Goal: Browse casually: Explore the website without a specific task or goal

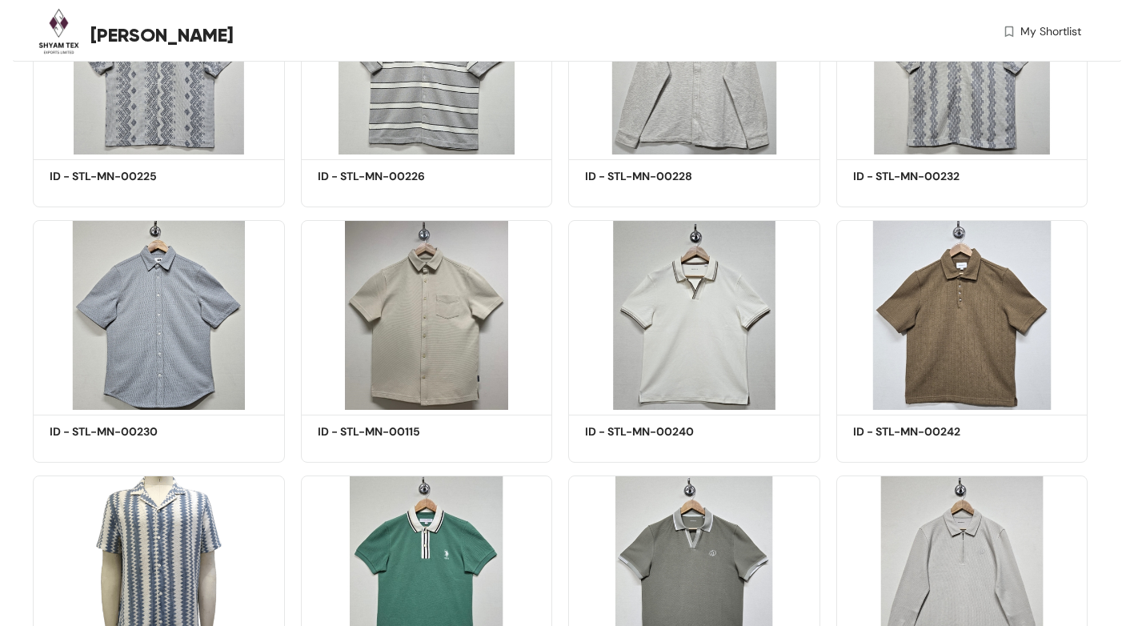
scroll to position [4081, 0]
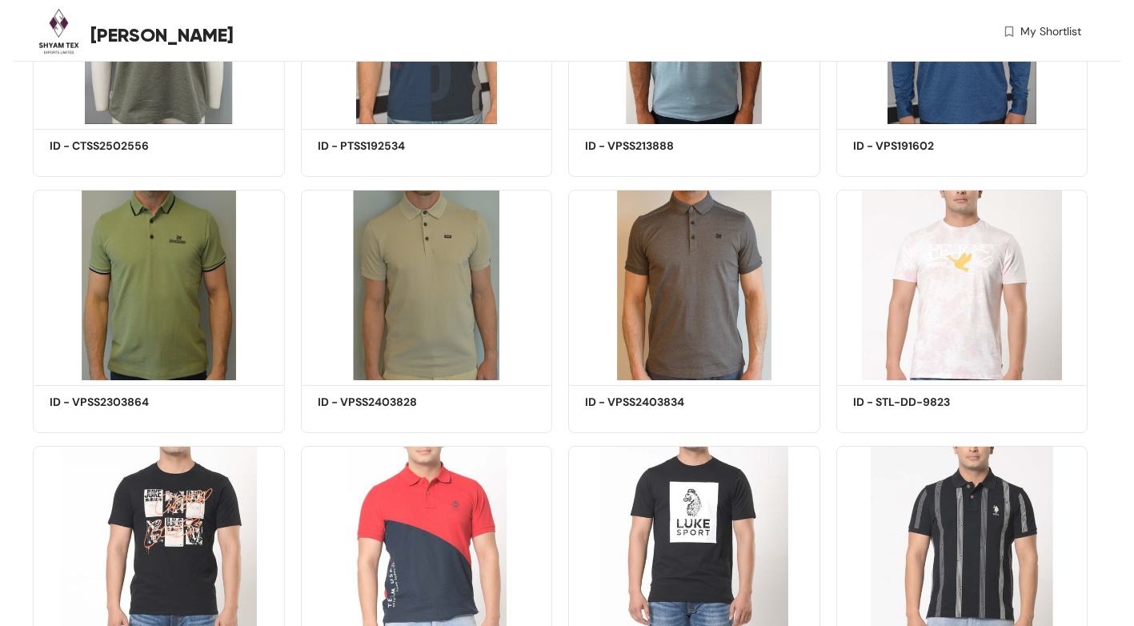
scroll to position [1520, 0]
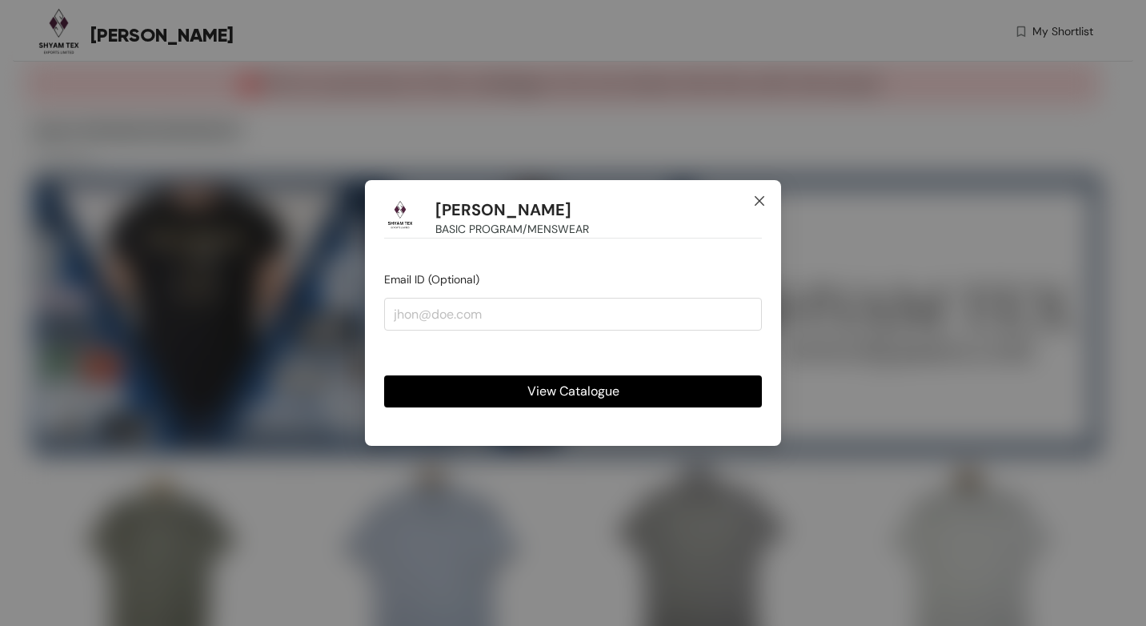
click at [759, 202] on icon "close" at bounding box center [760, 201] width 10 height 10
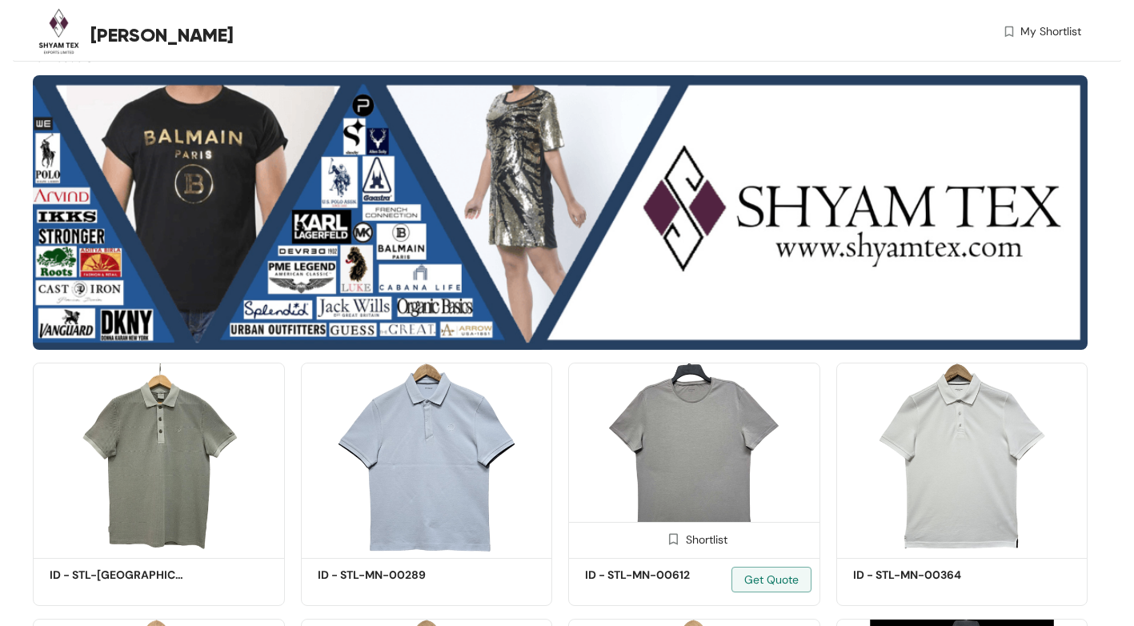
scroll to position [400, 0]
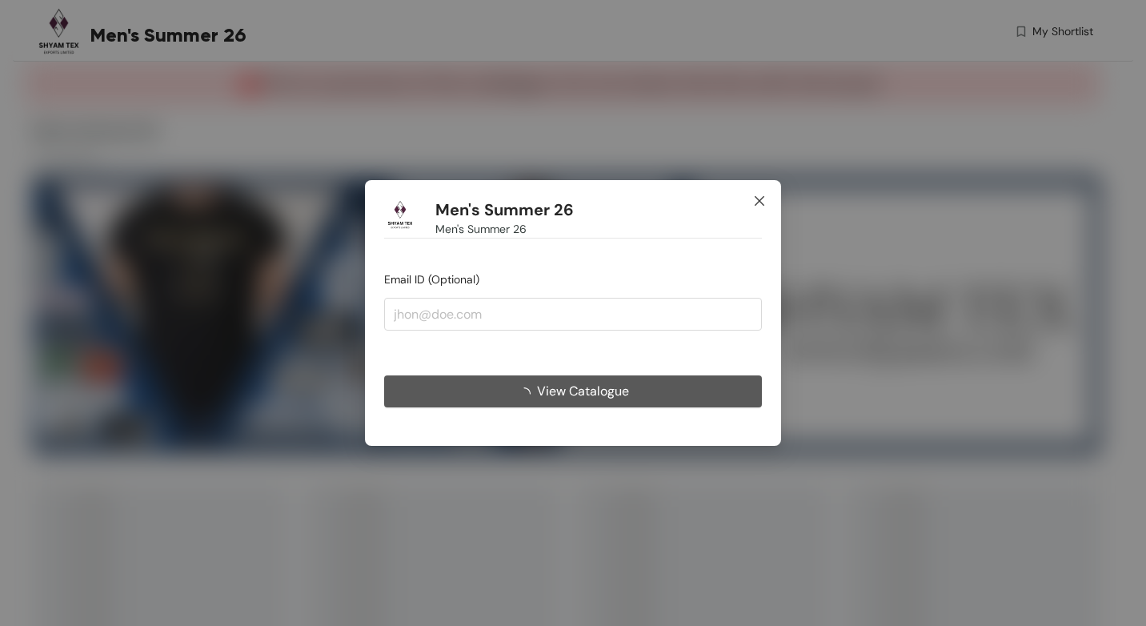
click at [765, 198] on icon "close" at bounding box center [759, 200] width 13 height 13
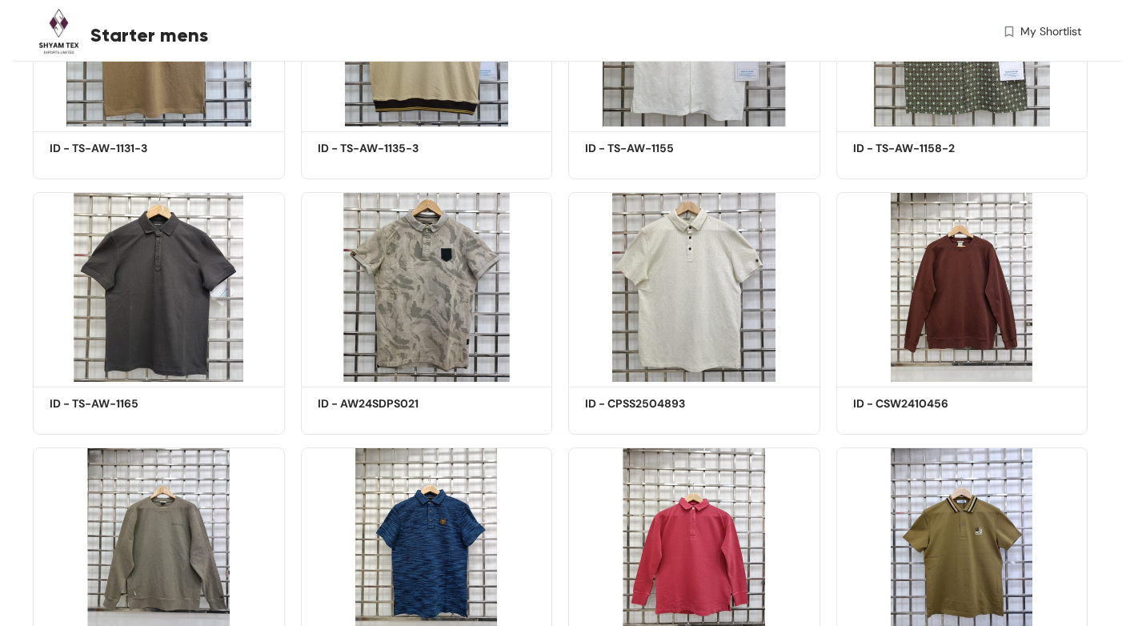
scroll to position [1360, 0]
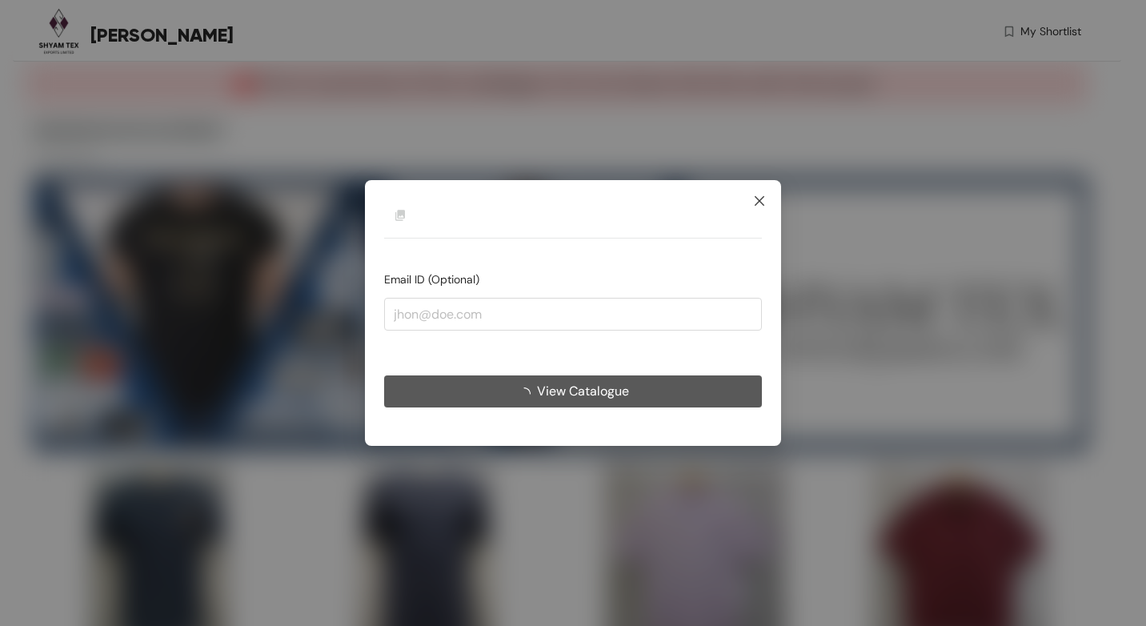
click at [758, 202] on icon "close" at bounding box center [760, 201] width 10 height 10
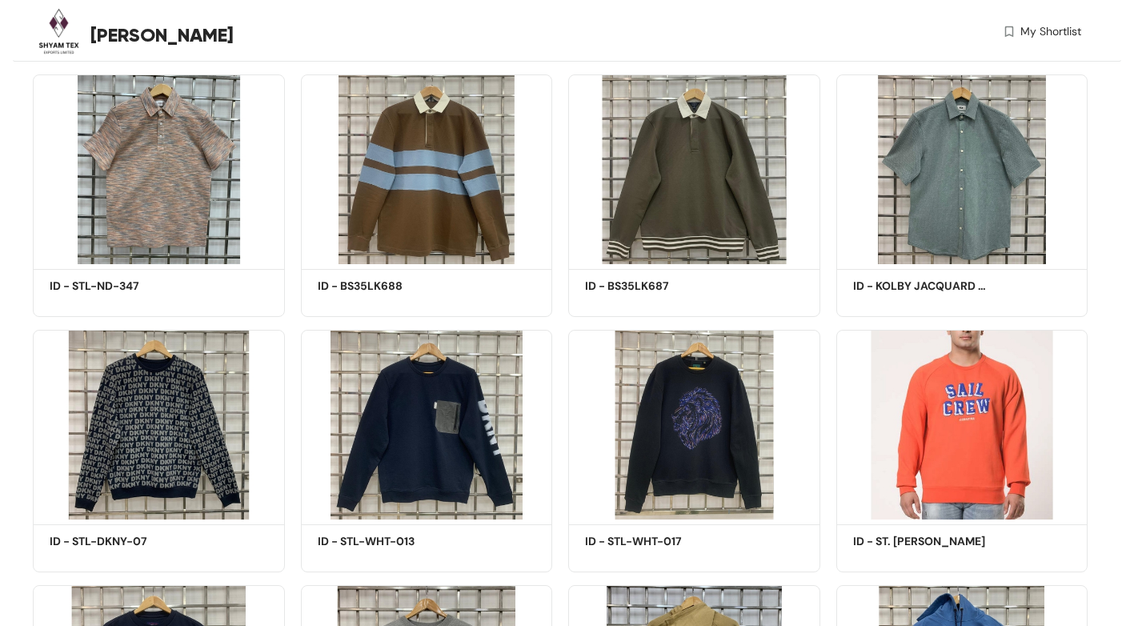
scroll to position [1600, 0]
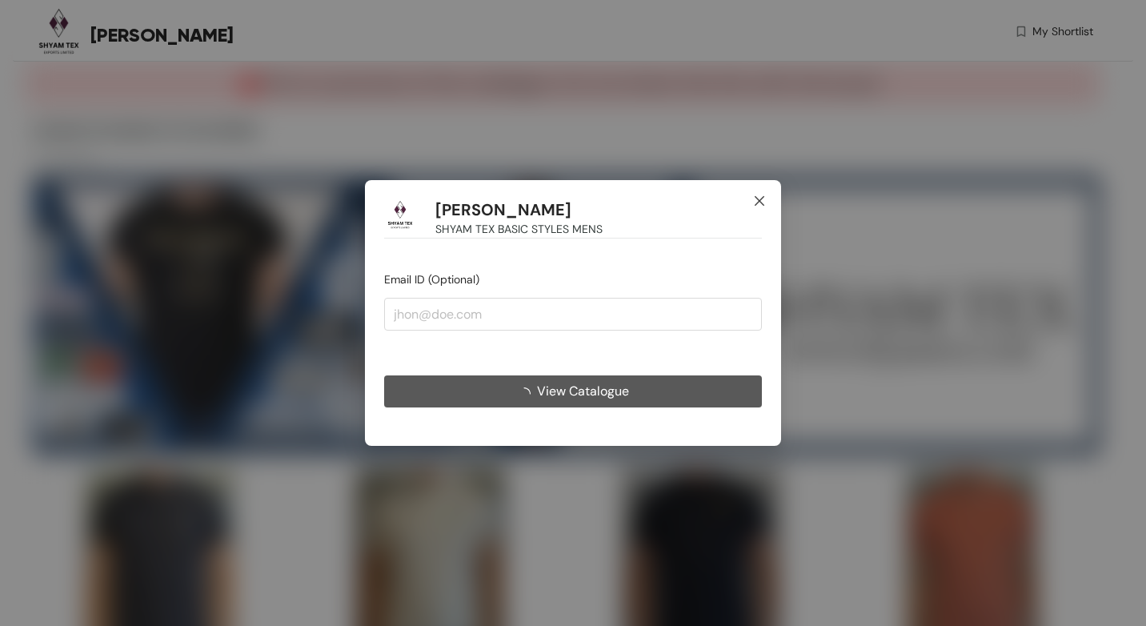
click at [755, 200] on icon "close" at bounding box center [759, 200] width 13 height 13
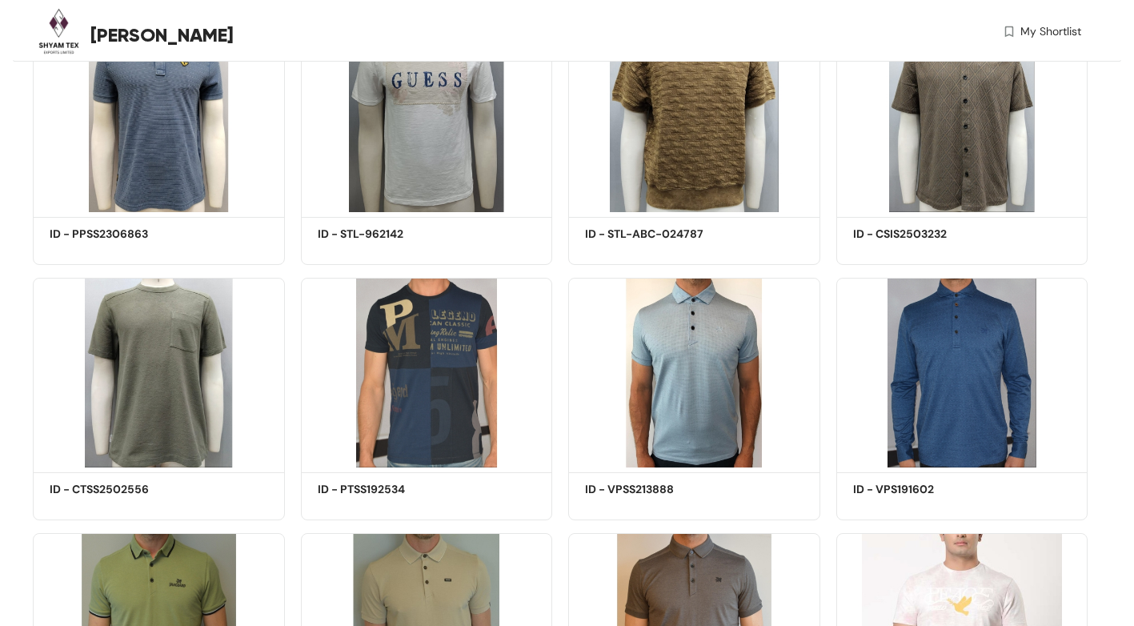
scroll to position [880, 0]
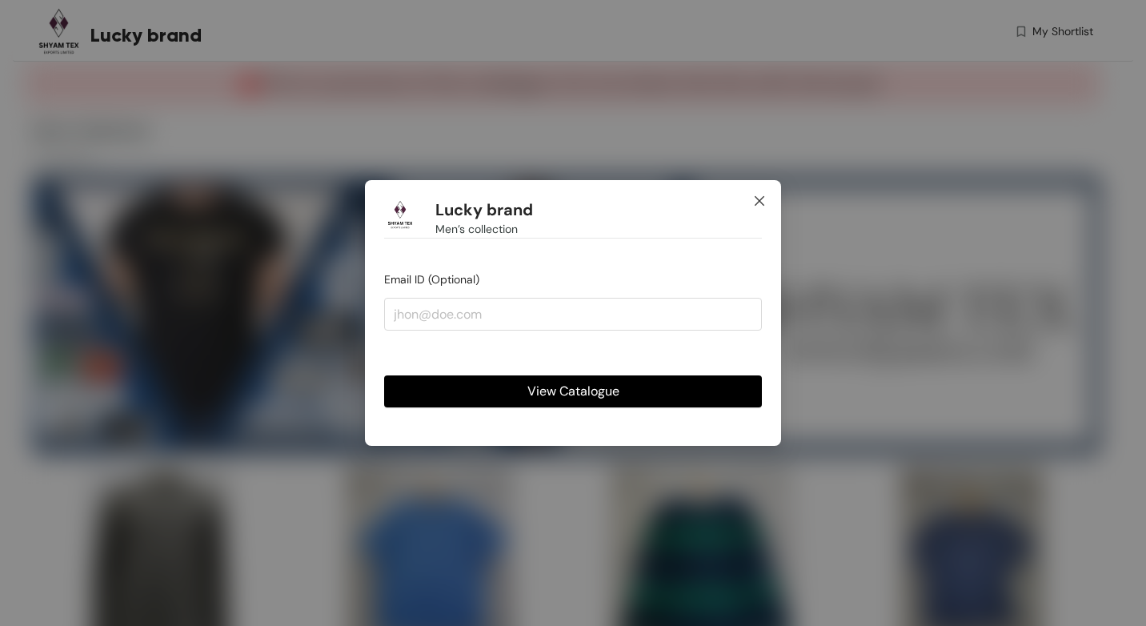
click at [755, 201] on icon "close" at bounding box center [759, 200] width 13 height 13
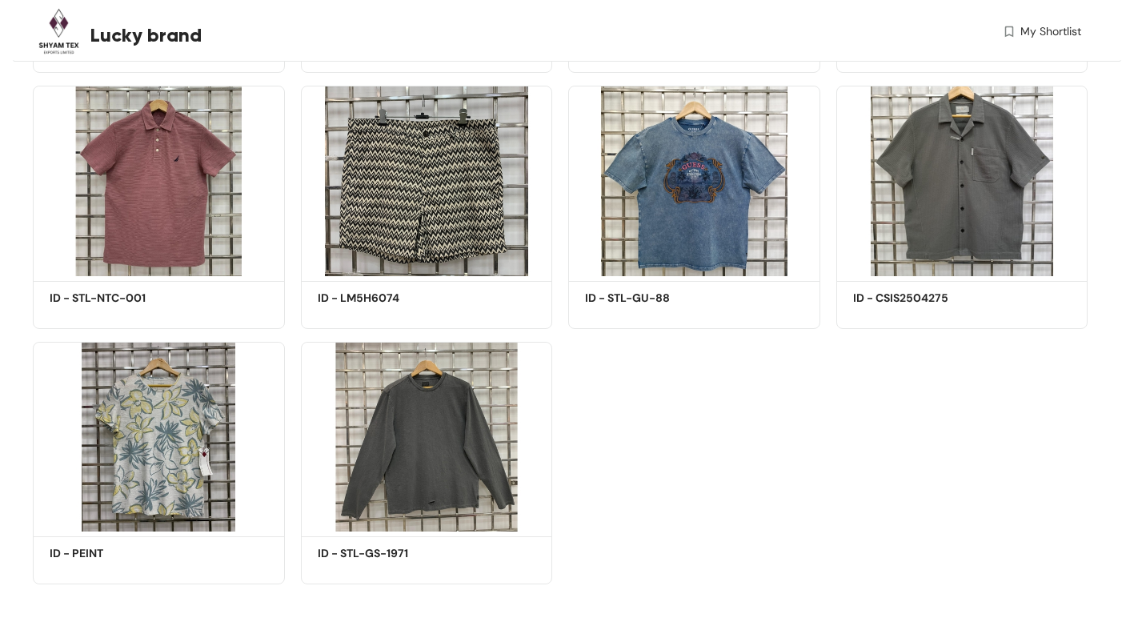
scroll to position [1154, 0]
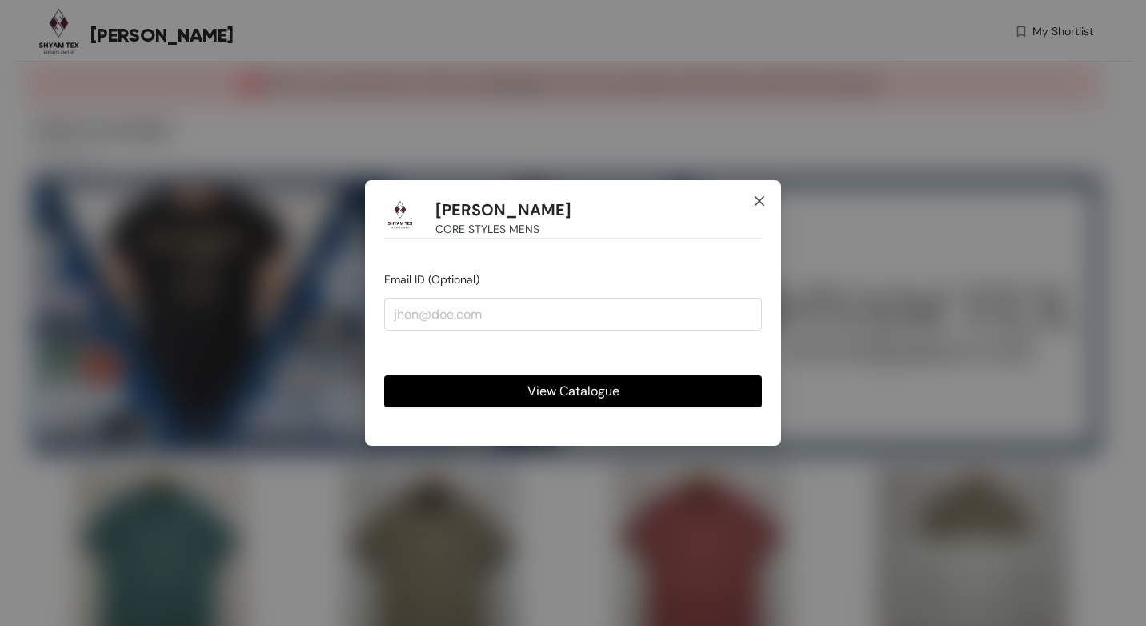
click at [756, 206] on icon "close" at bounding box center [759, 200] width 13 height 13
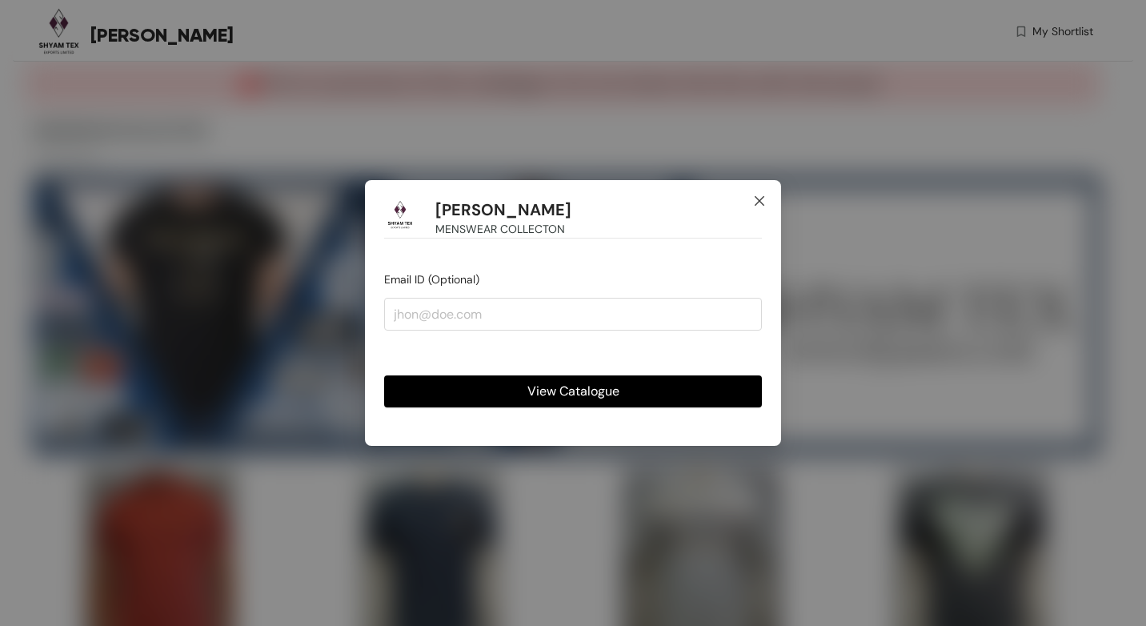
click at [760, 199] on icon "close" at bounding box center [759, 200] width 13 height 13
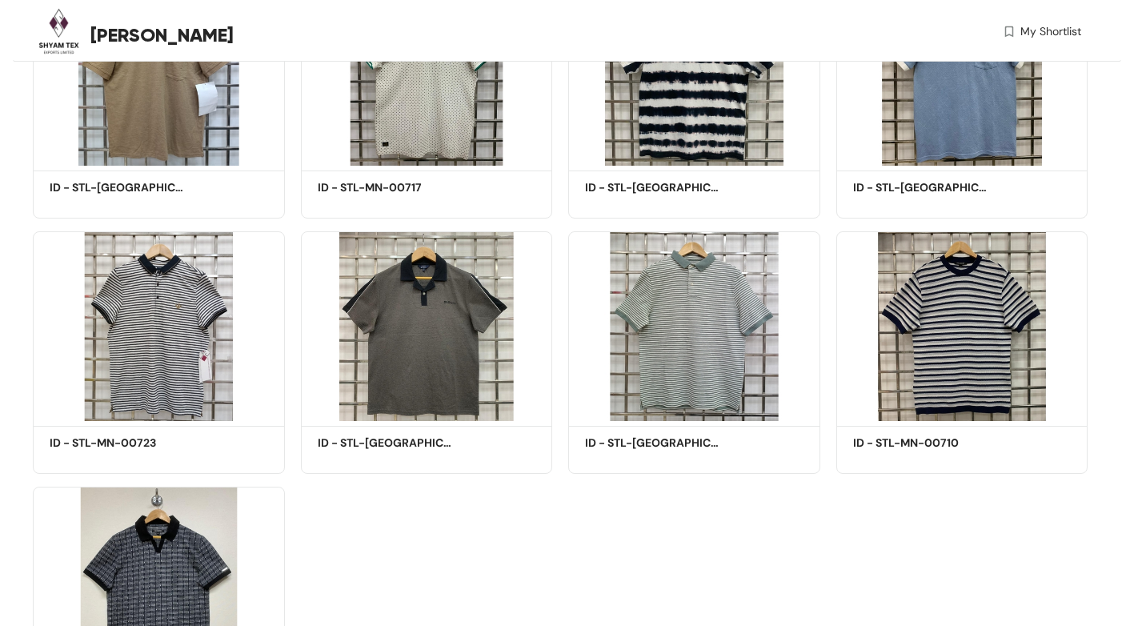
scroll to position [3197, 0]
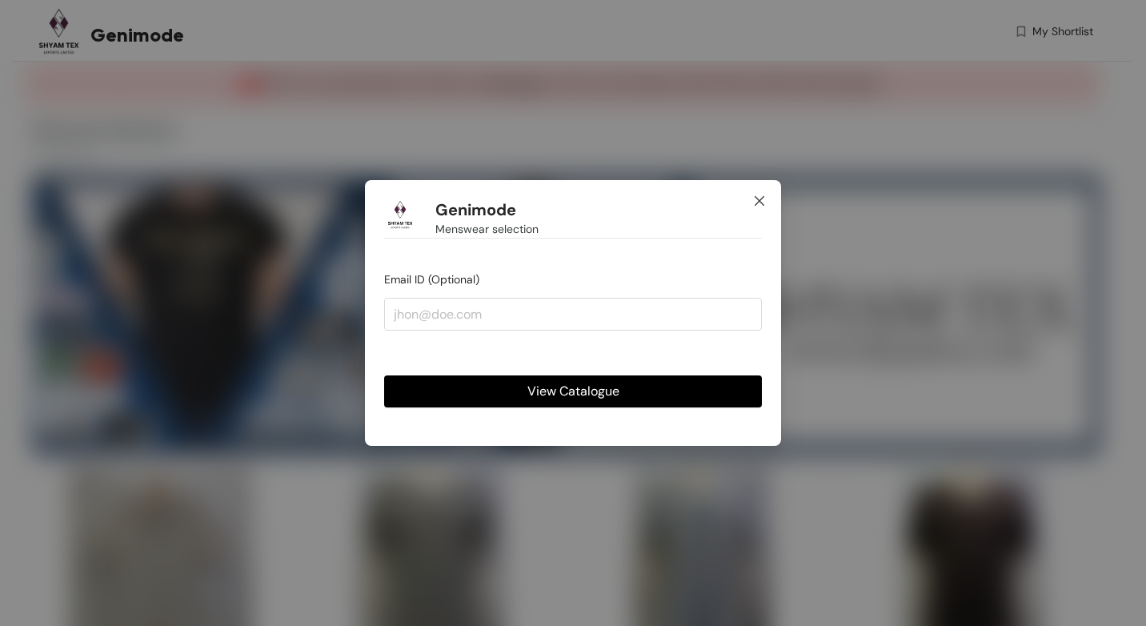
click at [758, 199] on icon "close" at bounding box center [760, 201] width 10 height 10
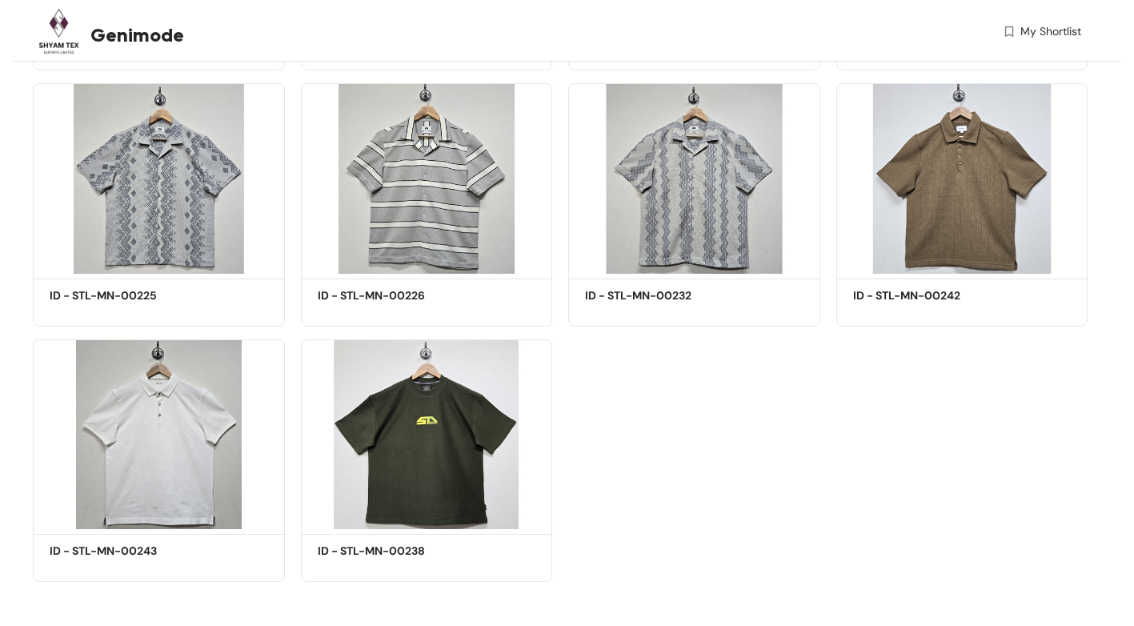
scroll to position [1154, 0]
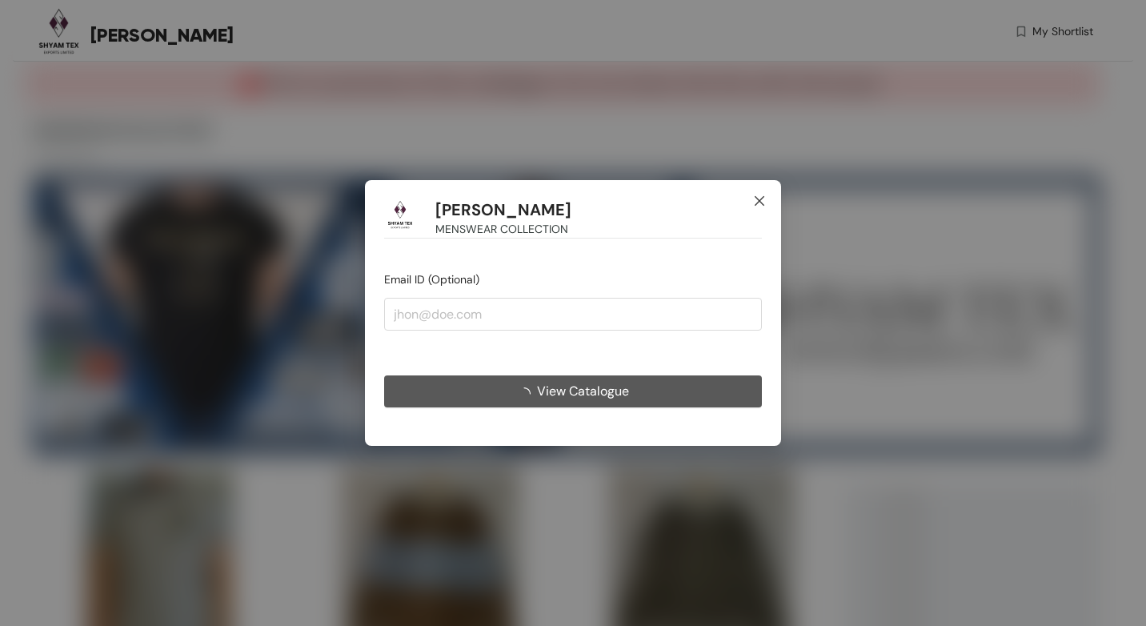
click at [759, 196] on icon "close" at bounding box center [759, 200] width 13 height 13
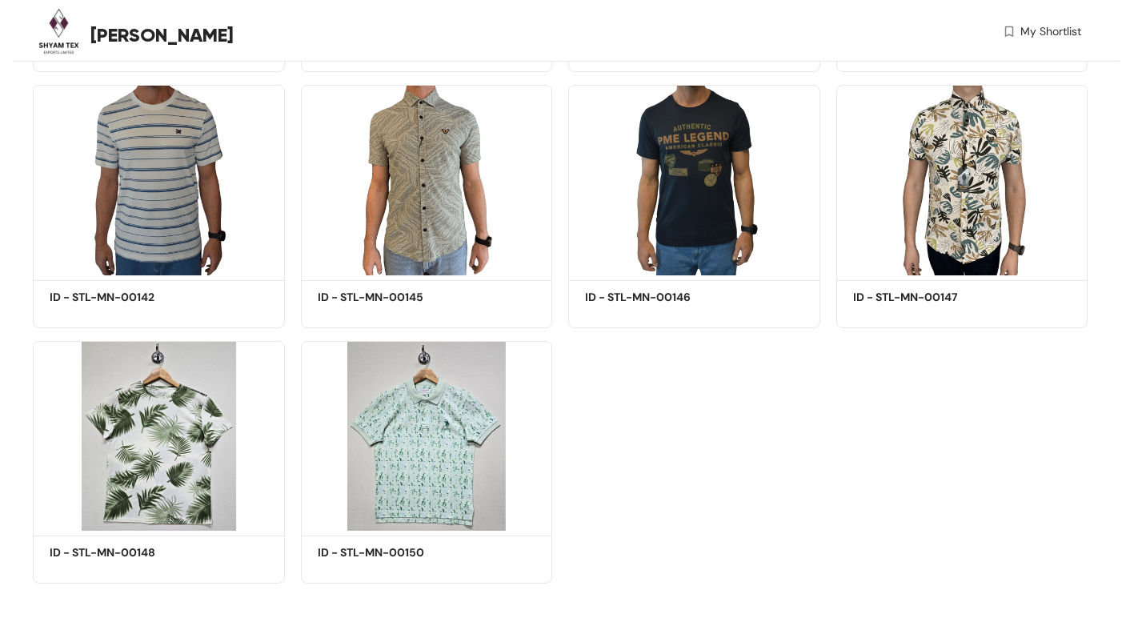
scroll to position [7286, 0]
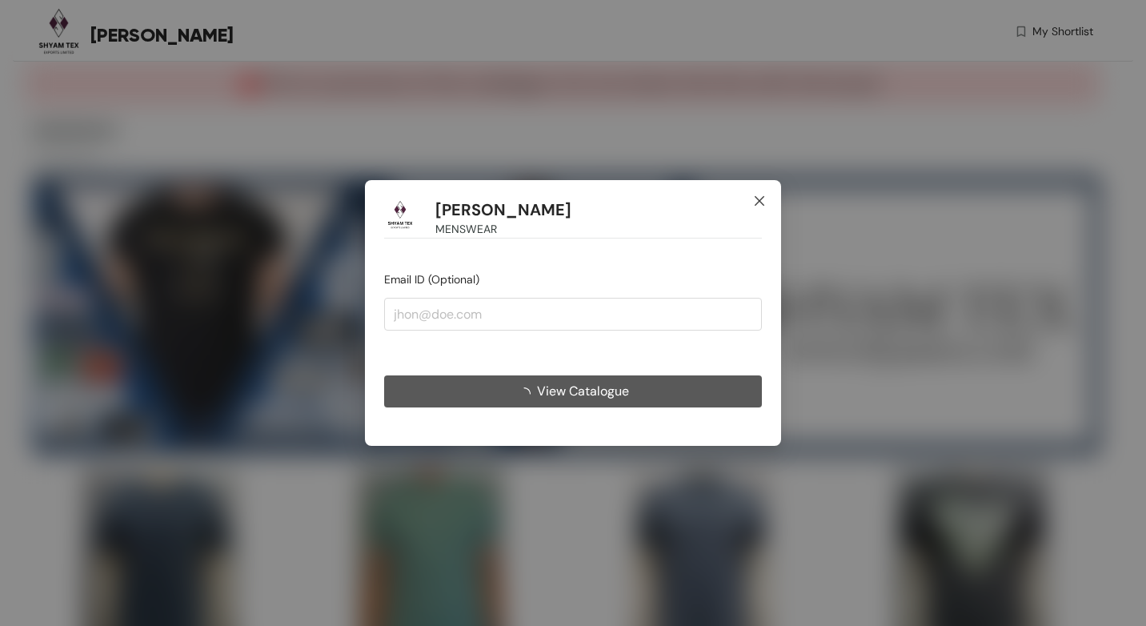
click at [761, 202] on icon "close" at bounding box center [760, 201] width 10 height 10
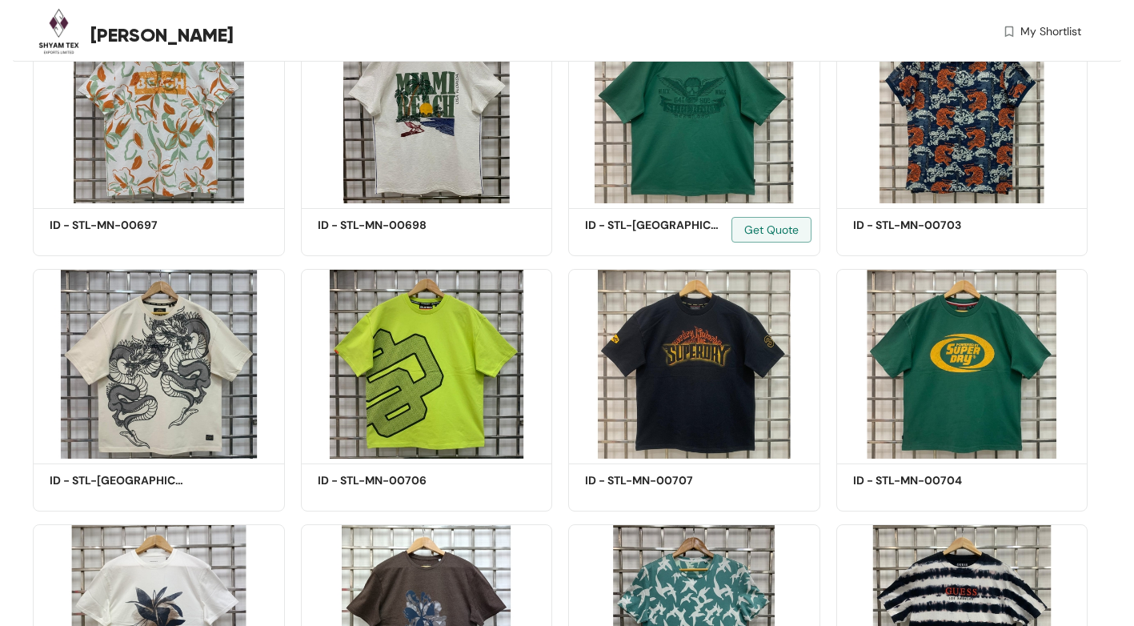
scroll to position [5048, 0]
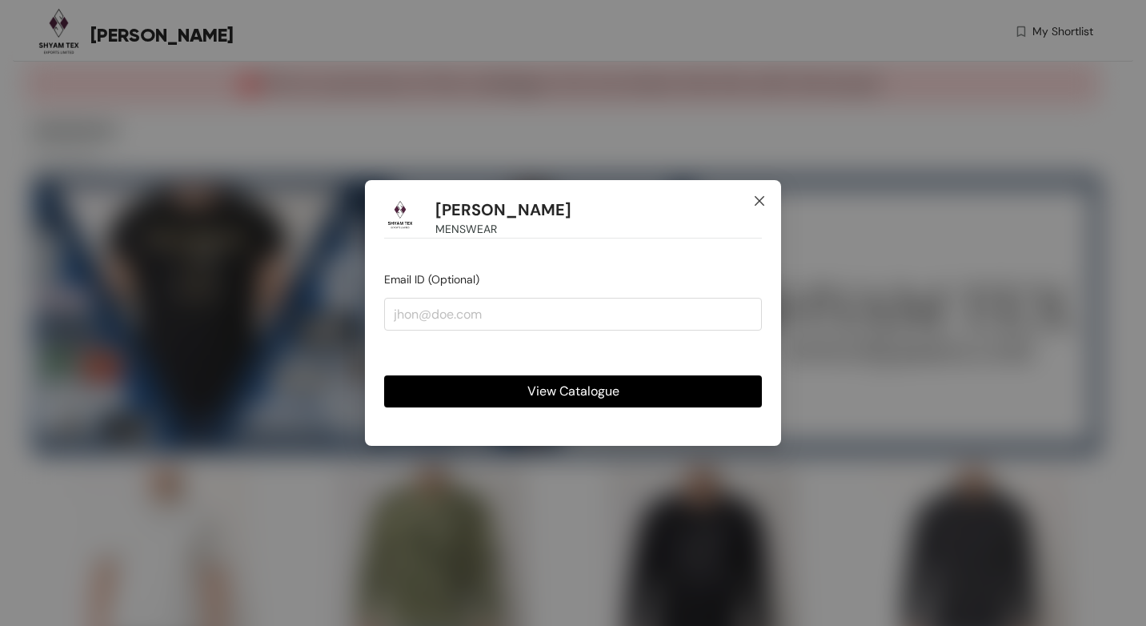
click at [756, 203] on icon "close" at bounding box center [759, 200] width 13 height 13
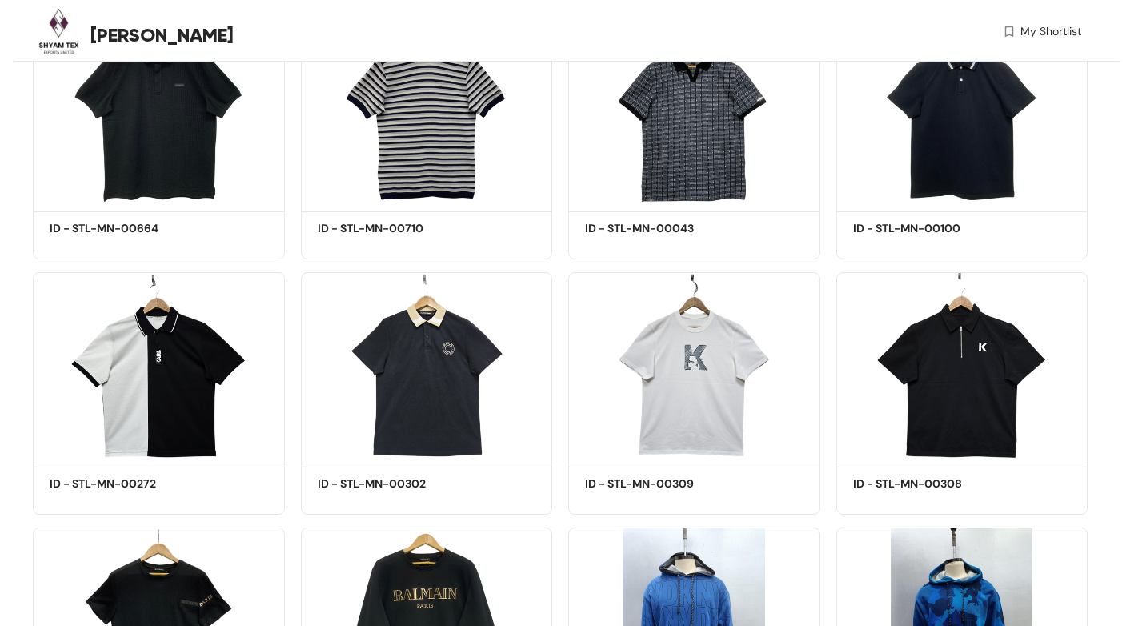
scroll to position [4617, 0]
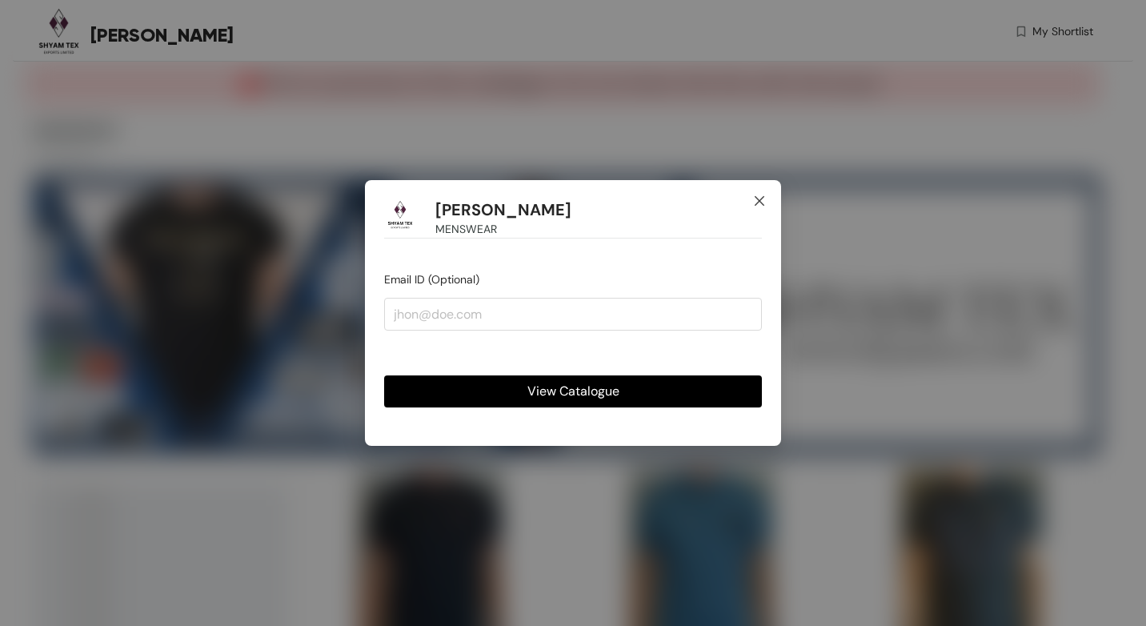
click at [757, 197] on icon "close" at bounding box center [759, 200] width 13 height 13
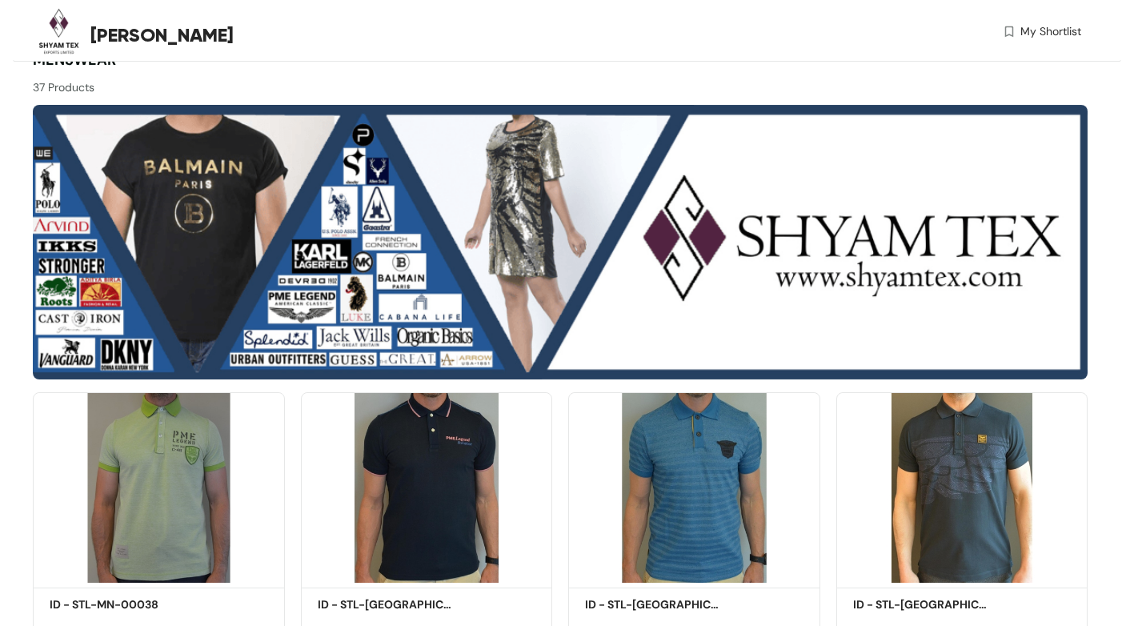
scroll to position [30, 0]
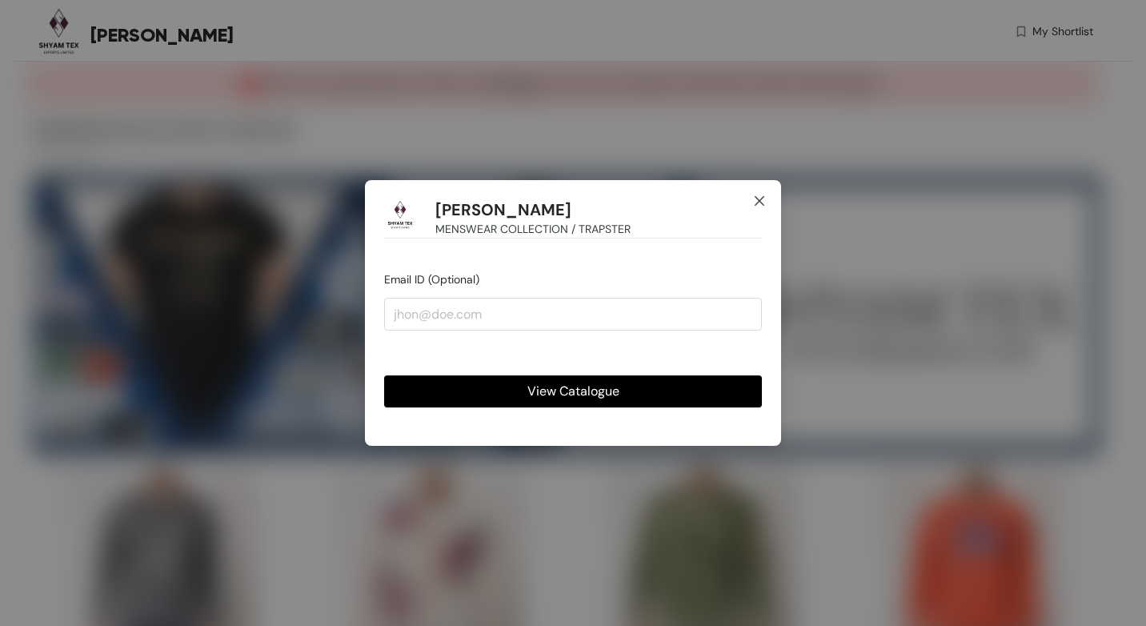
click at [765, 198] on icon "close" at bounding box center [759, 200] width 13 height 13
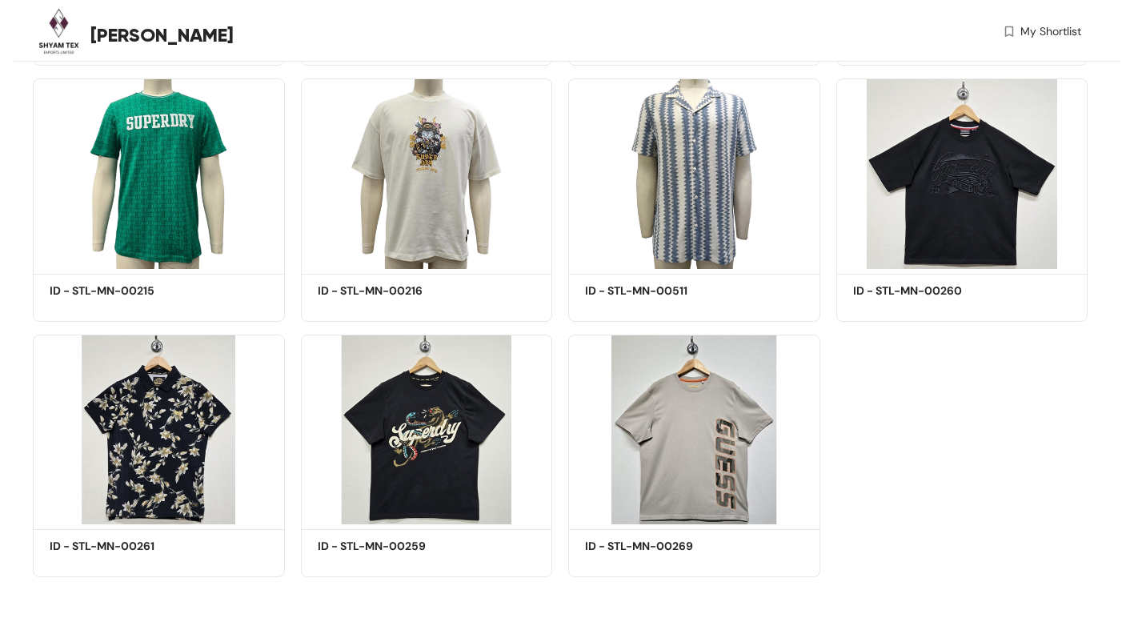
scroll to position [2176, 0]
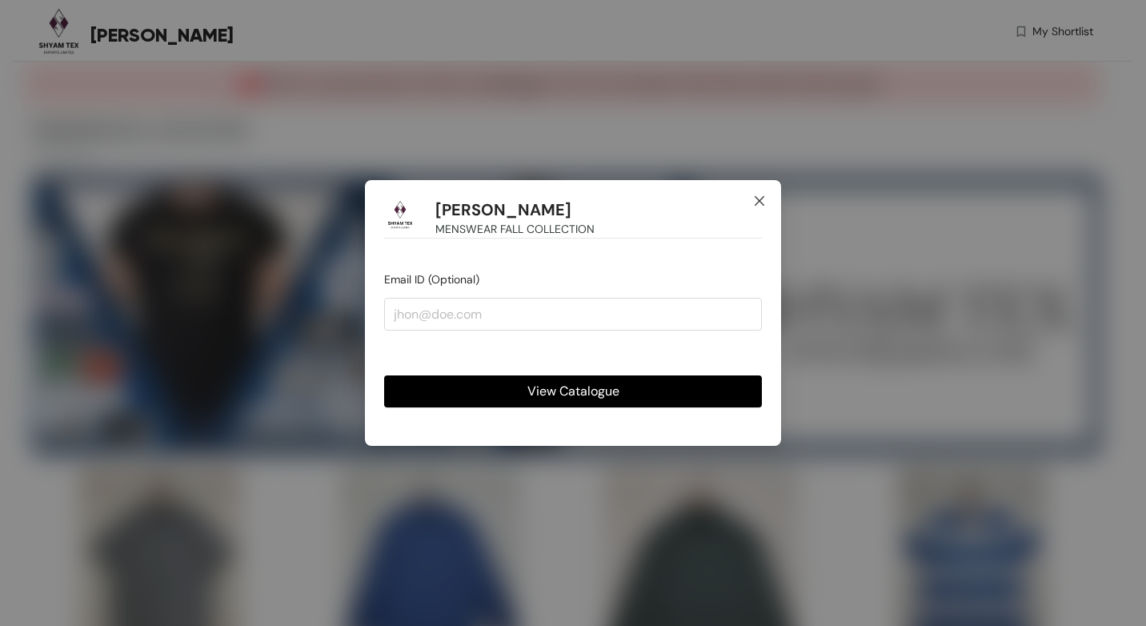
click at [756, 203] on icon "close" at bounding box center [759, 200] width 13 height 13
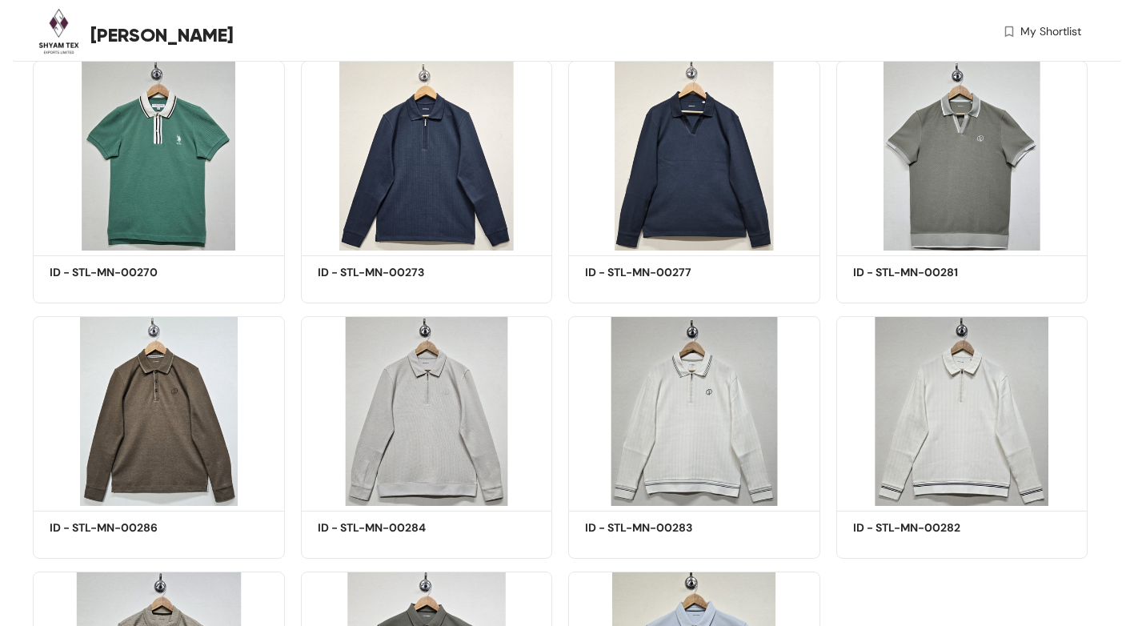
scroll to position [1920, 0]
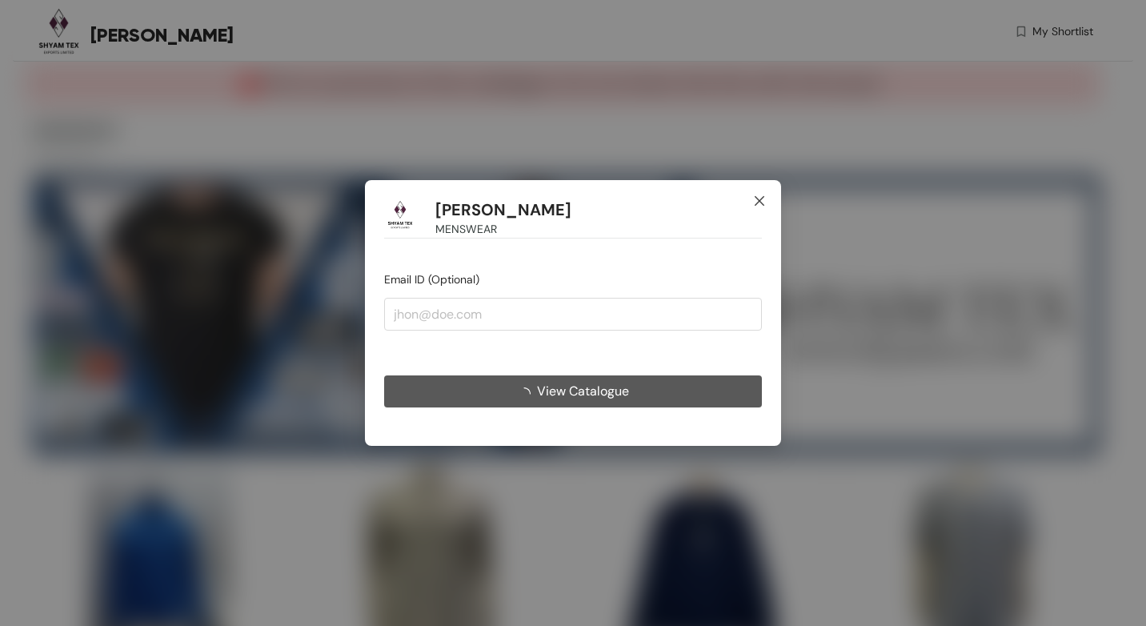
click at [757, 199] on icon "close" at bounding box center [760, 201] width 10 height 10
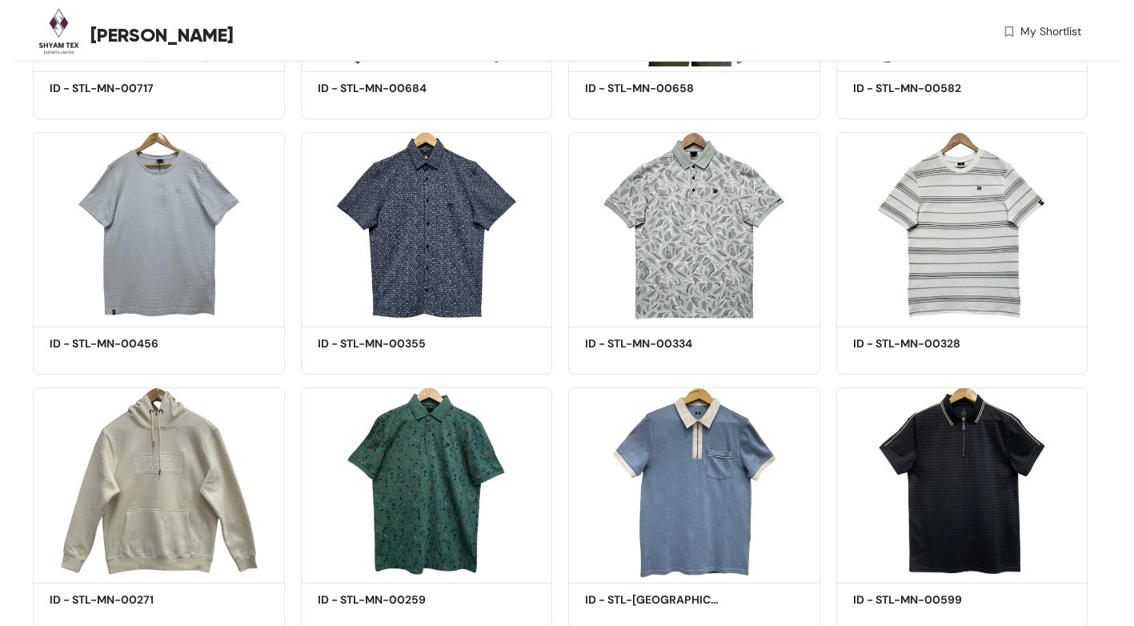
scroll to position [5768, 0]
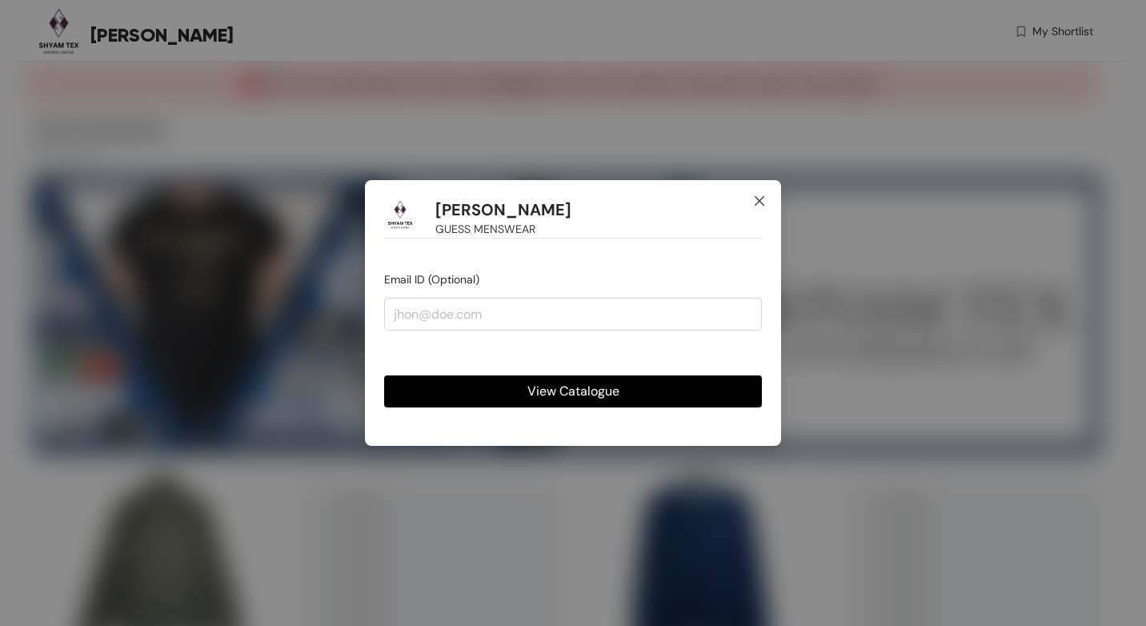
click at [758, 197] on icon "close" at bounding box center [759, 200] width 13 height 13
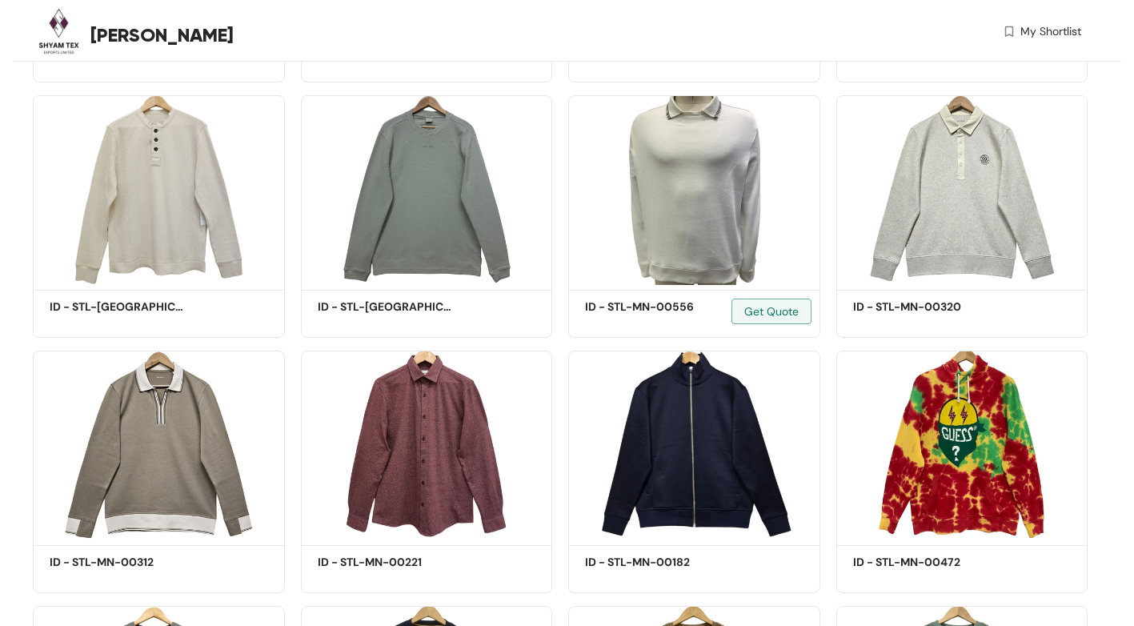
scroll to position [335, 0]
